Goal: Task Accomplishment & Management: Manage account settings

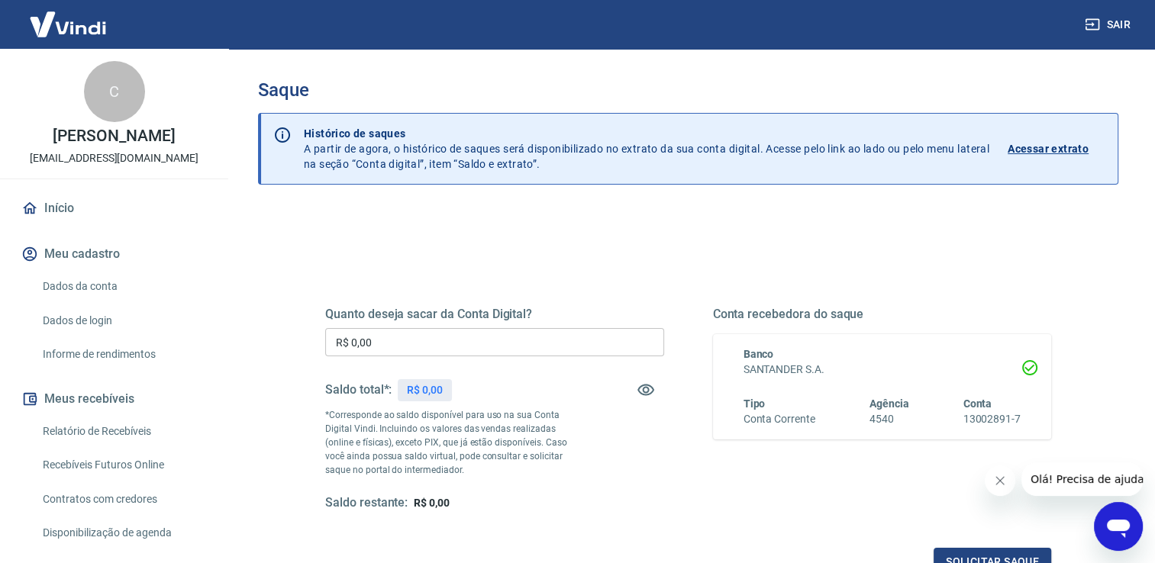
click at [416, 337] on input "R$ 0,00" at bounding box center [494, 342] width 339 height 28
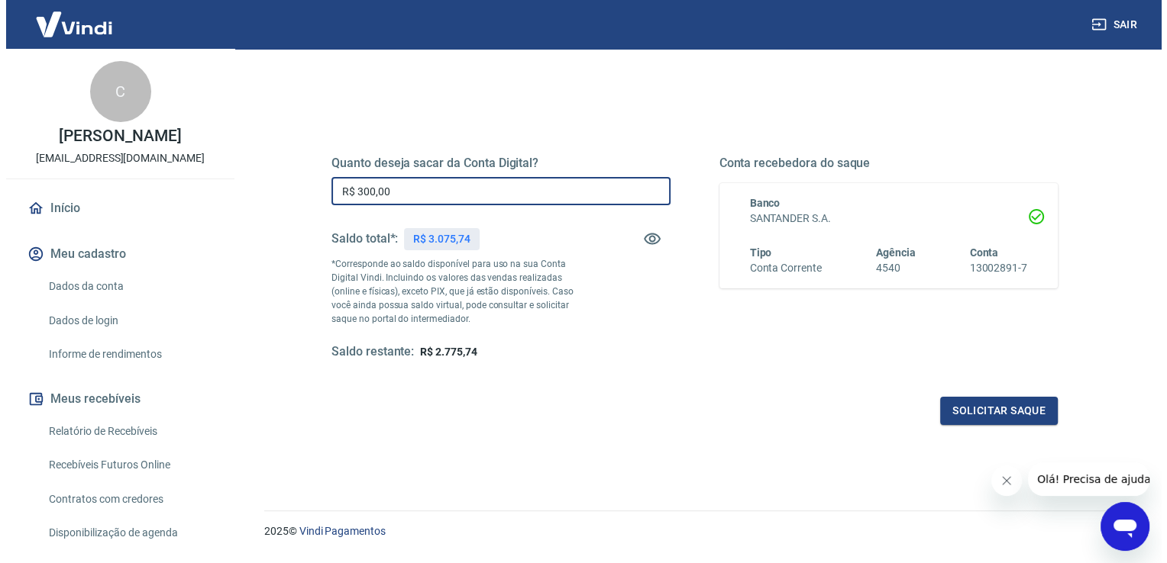
scroll to position [153, 0]
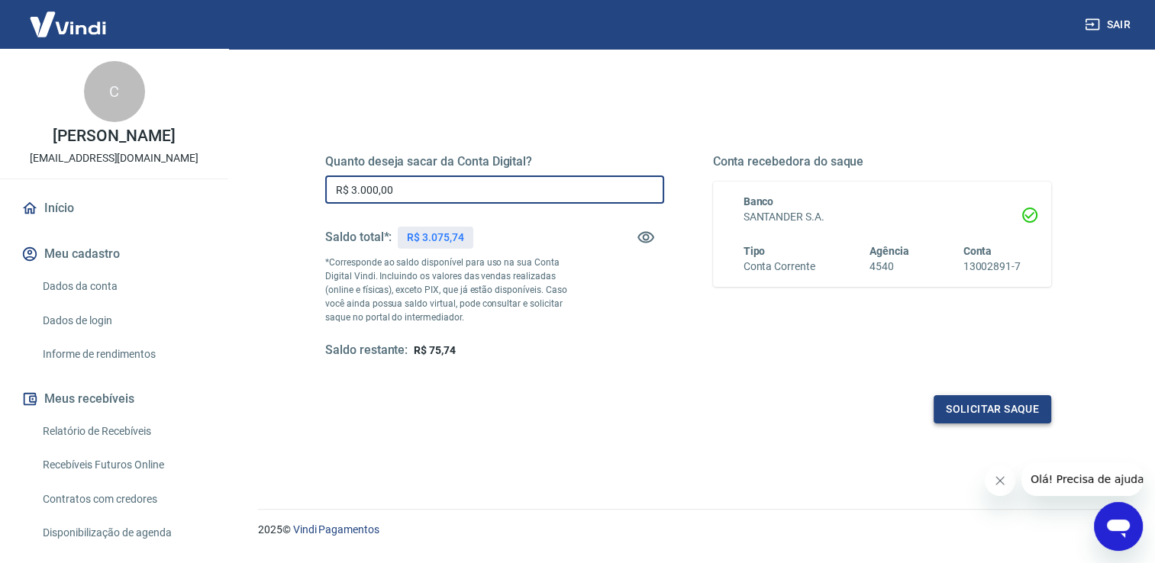
type input "R$ 3.000,00"
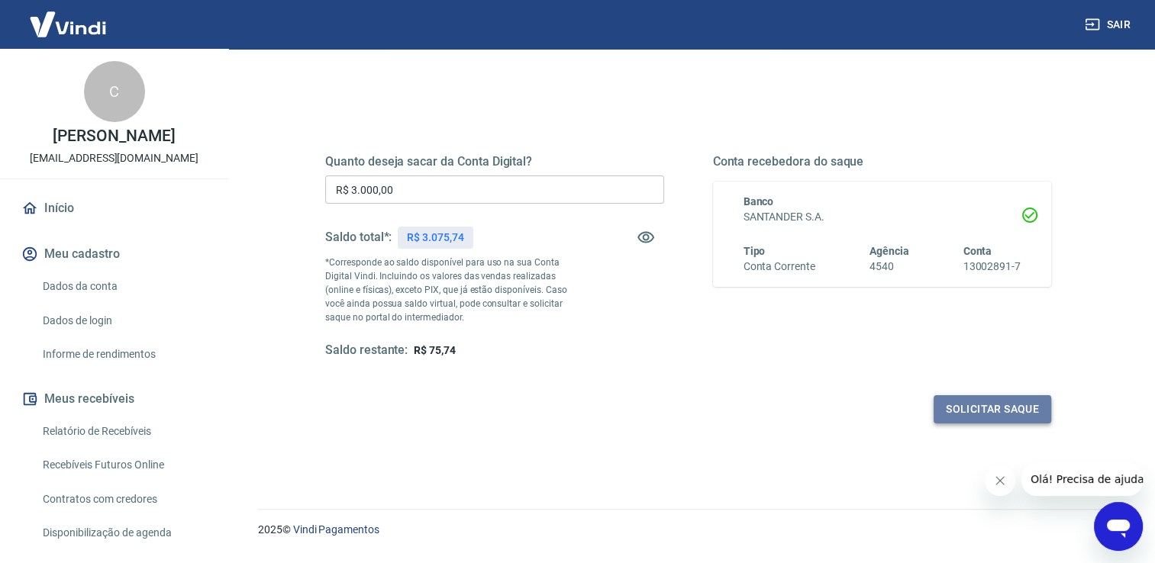
click at [984, 410] on button "Solicitar saque" at bounding box center [993, 409] width 118 height 28
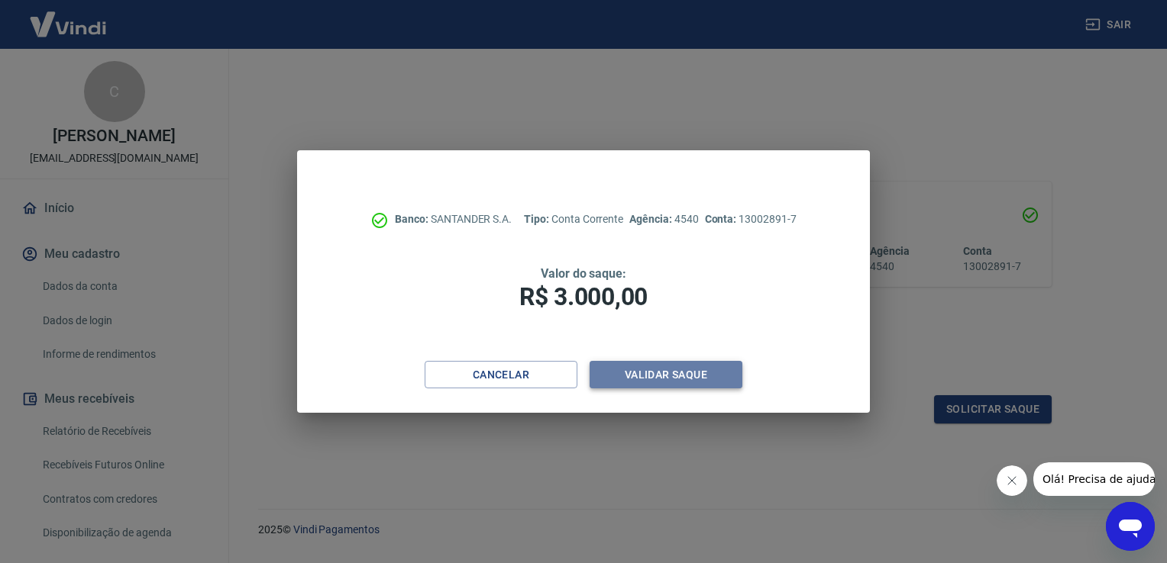
click at [702, 369] on button "Validar saque" at bounding box center [665, 375] width 153 height 28
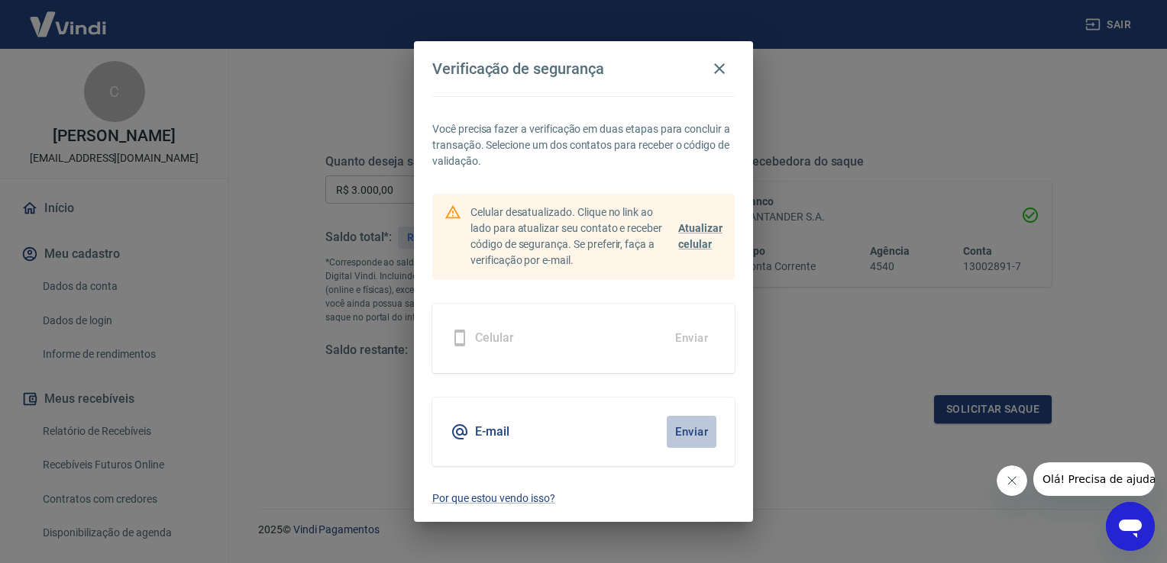
click at [689, 432] on button "Enviar" at bounding box center [691, 432] width 50 height 32
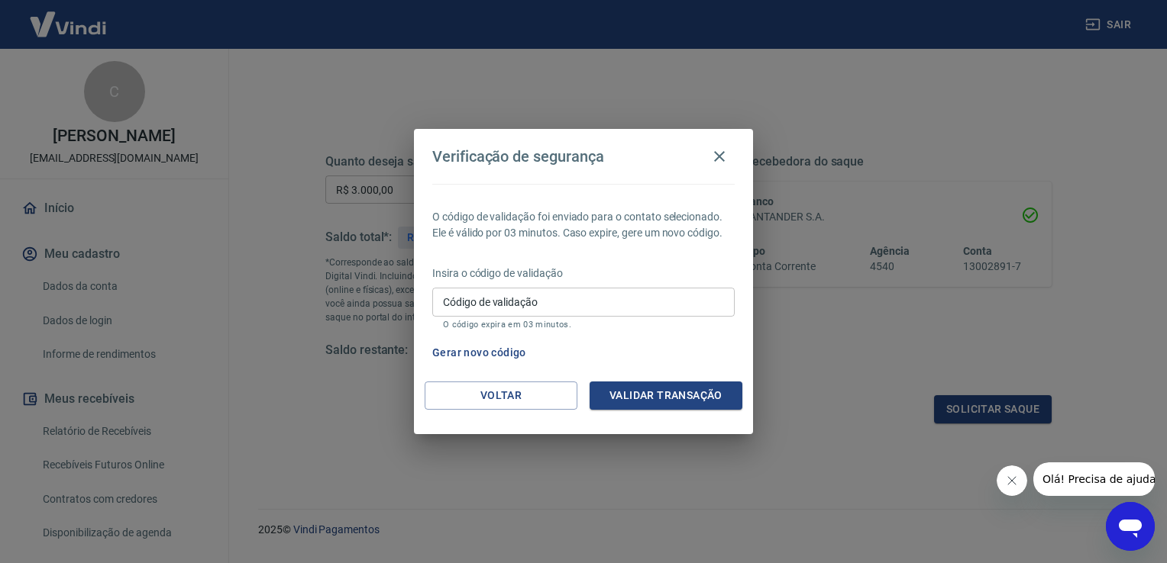
click at [617, 306] on input "Código de validação" at bounding box center [583, 302] width 302 height 28
click at [491, 305] on input "Código de validação" at bounding box center [583, 302] width 302 height 28
type input "184453"
click at [712, 398] on button "Validar transação" at bounding box center [665, 396] width 153 height 28
